Goal: Navigation & Orientation: Find specific page/section

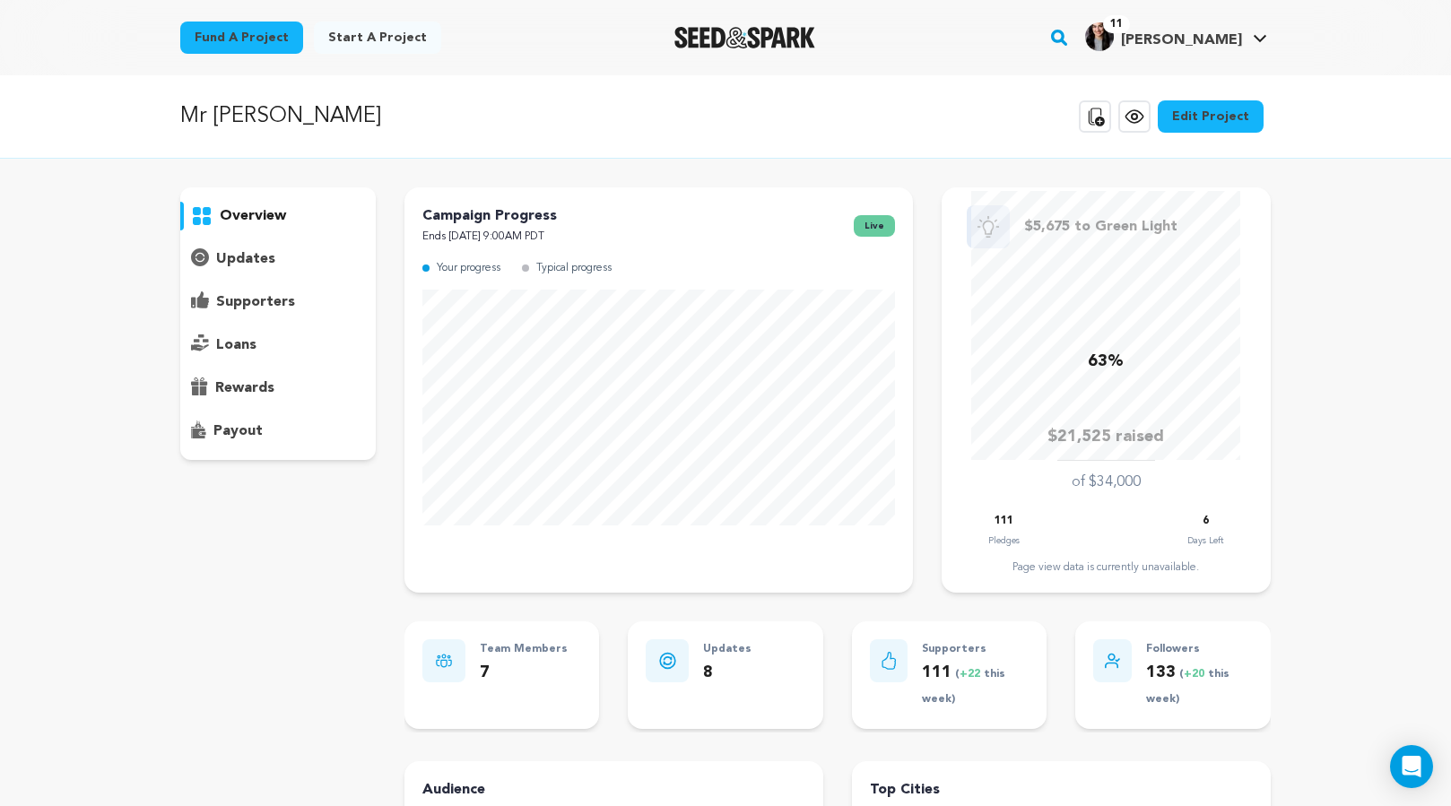
scroll to position [59, 0]
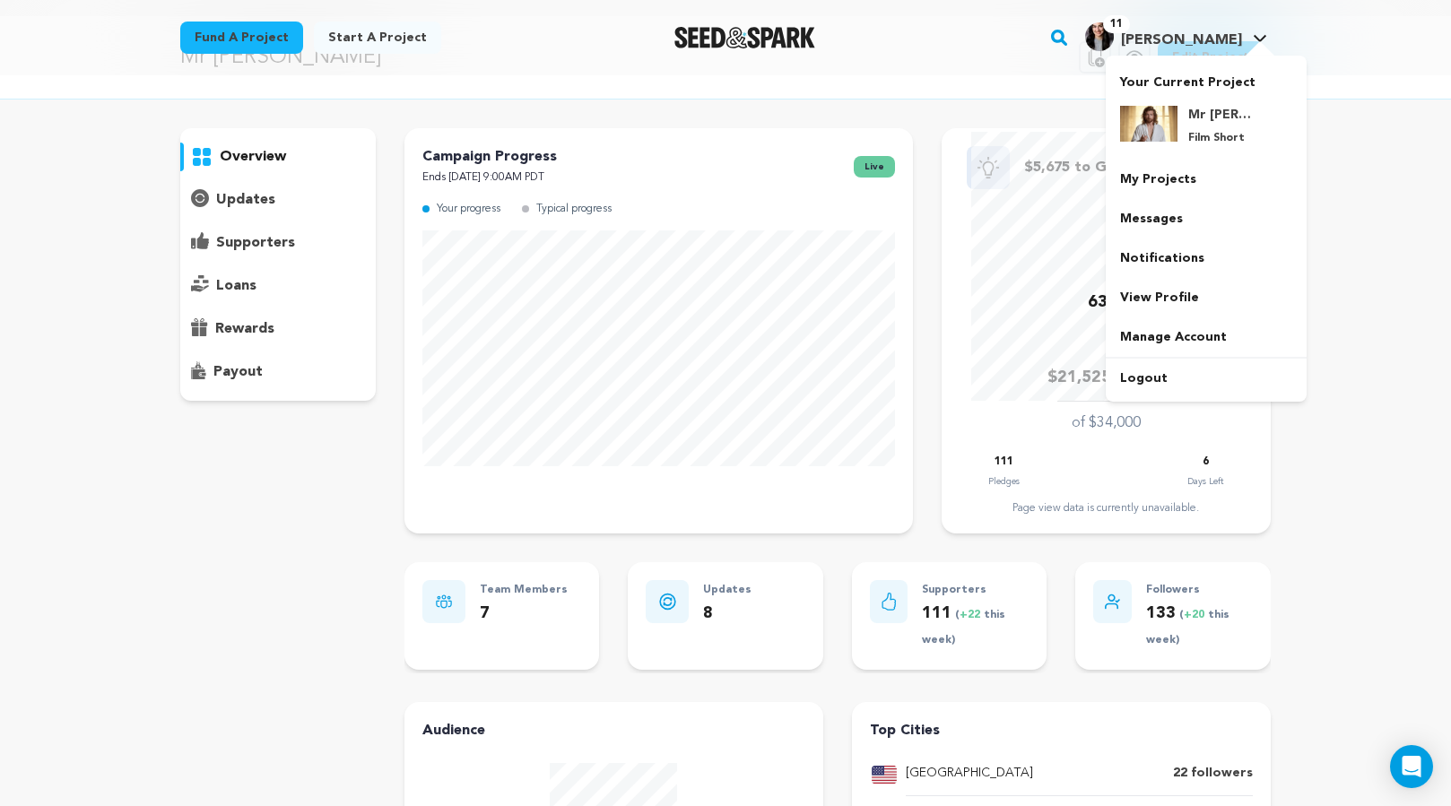
click at [1251, 41] on div at bounding box center [1260, 50] width 36 height 18
click at [1224, 119] on h4 "Mr [PERSON_NAME]" at bounding box center [1220, 115] width 65 height 18
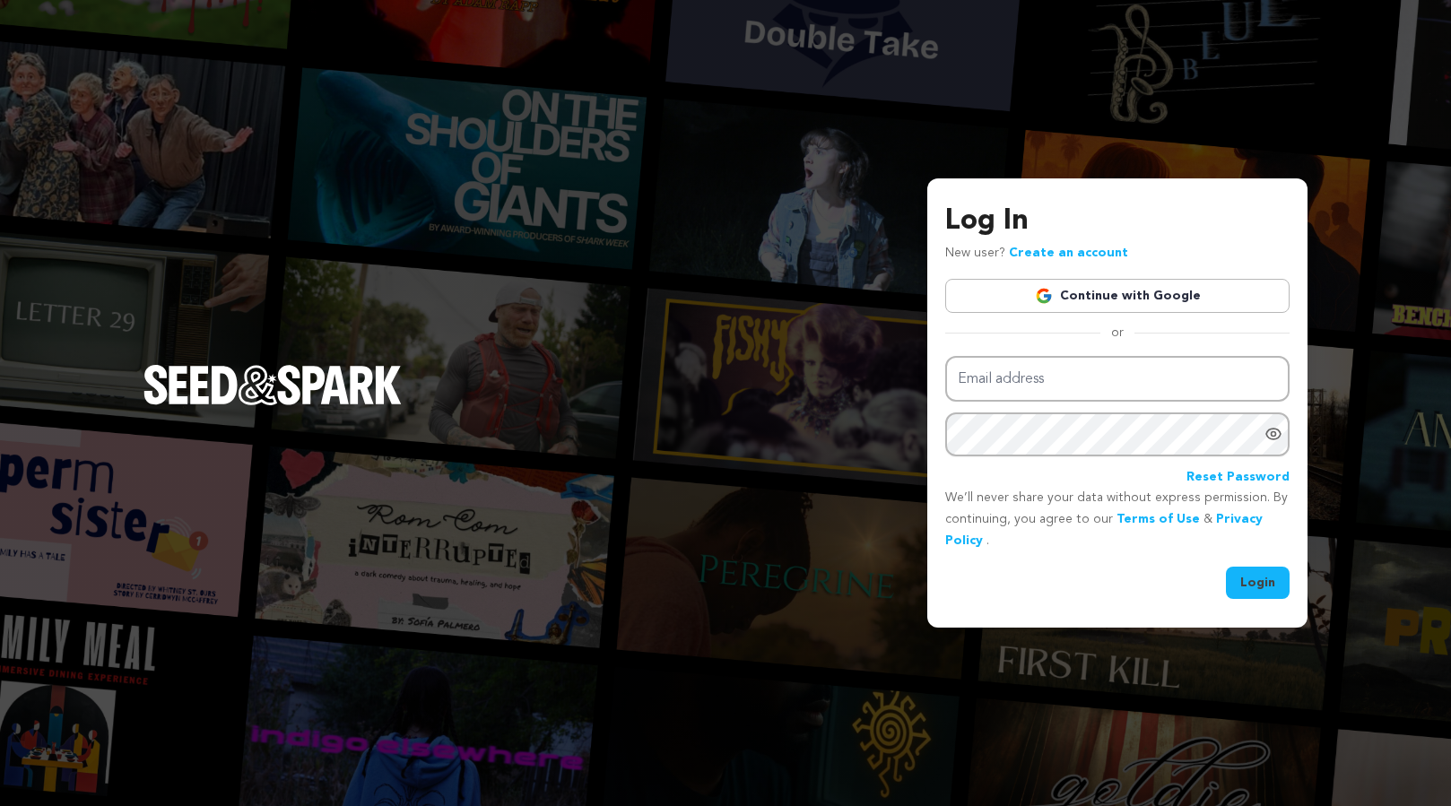
click at [1069, 302] on link "Continue with Google" at bounding box center [1117, 296] width 344 height 34
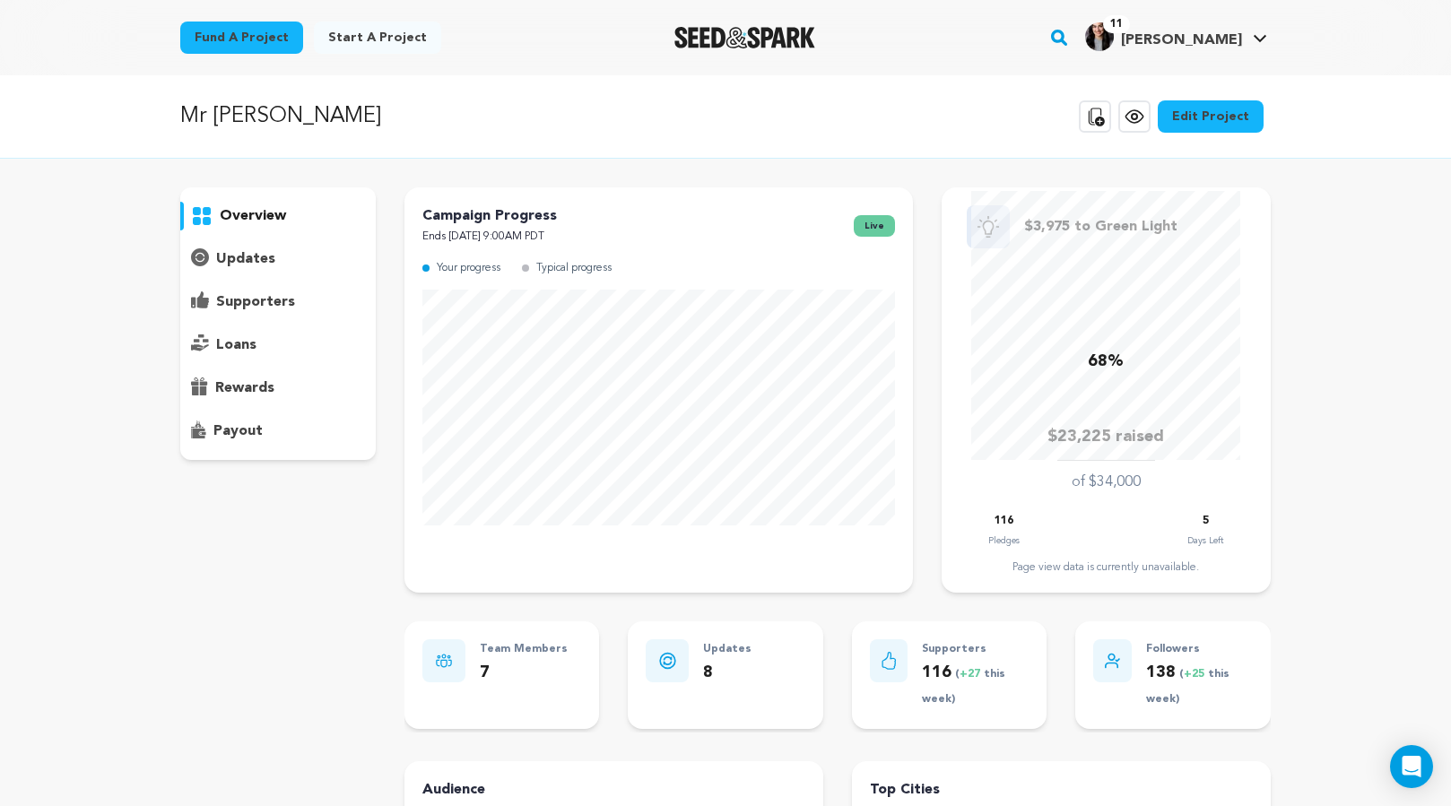
click at [1141, 122] on icon at bounding box center [1134, 117] width 22 height 22
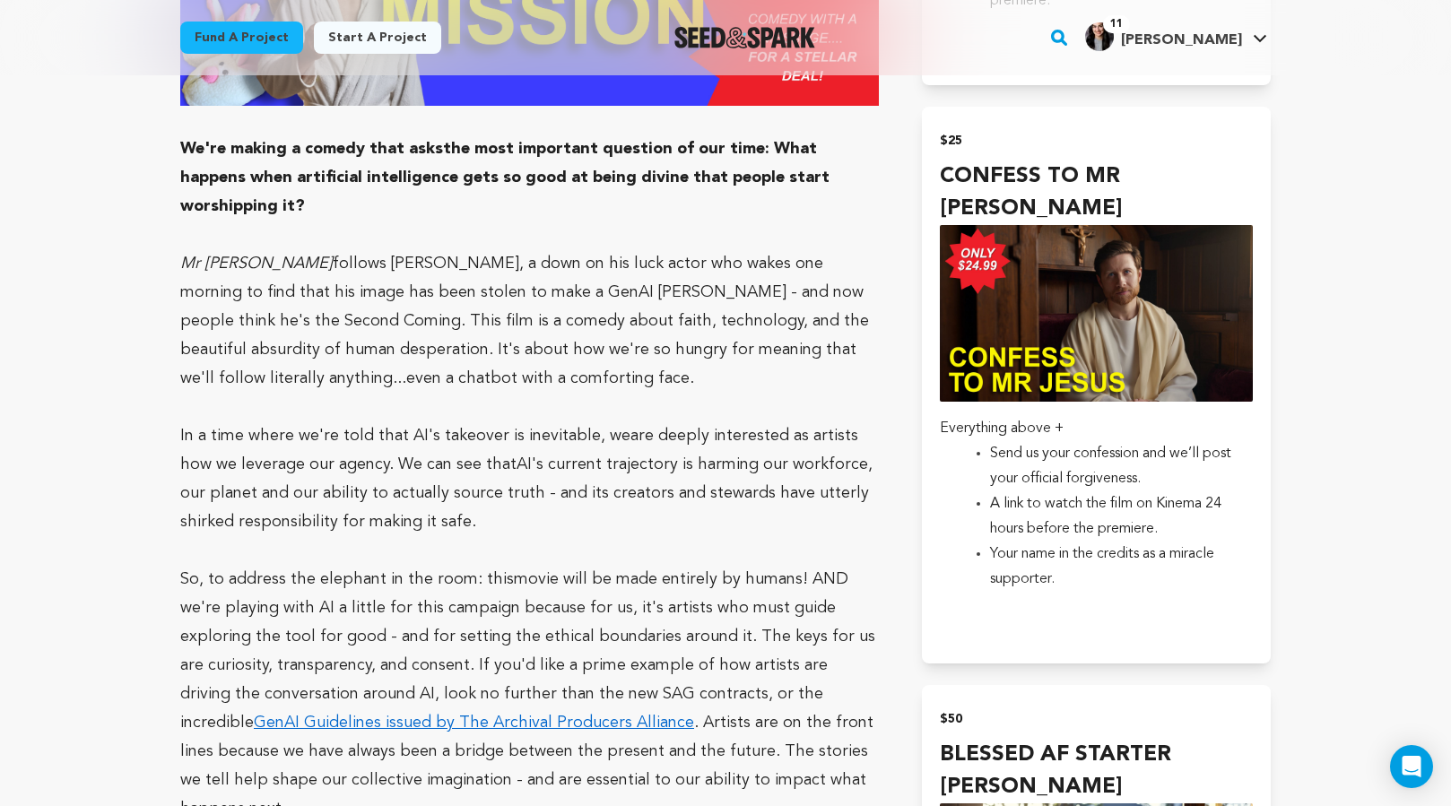
scroll to position [1802, 0]
